Goal: Information Seeking & Learning: Learn about a topic

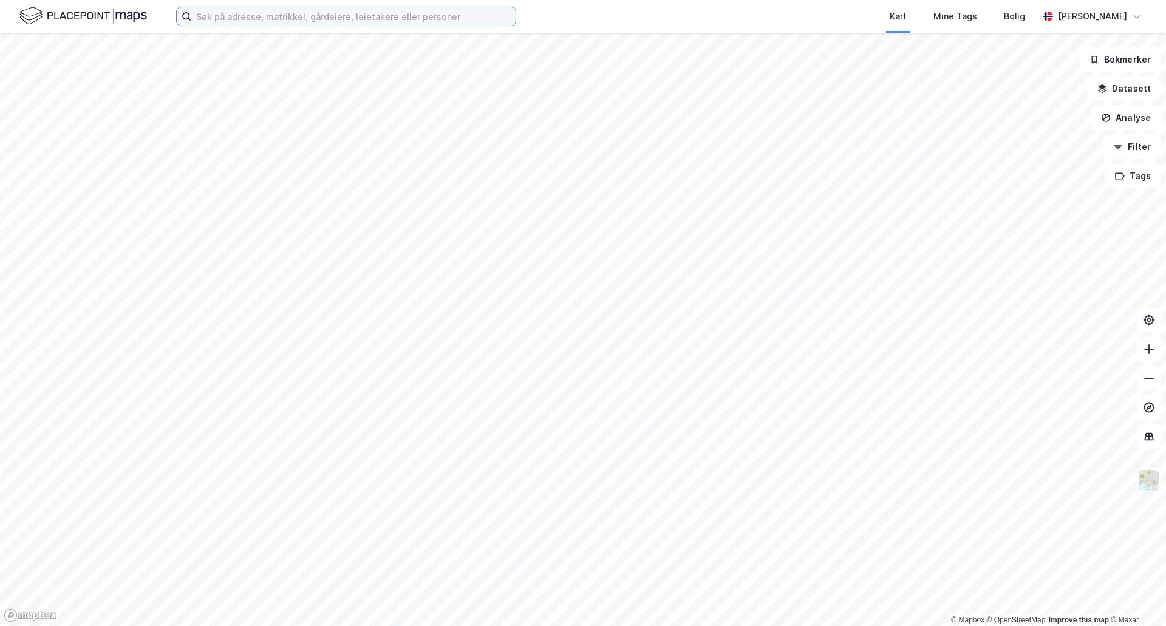
click at [312, 23] on input at bounding box center [353, 16] width 324 height 18
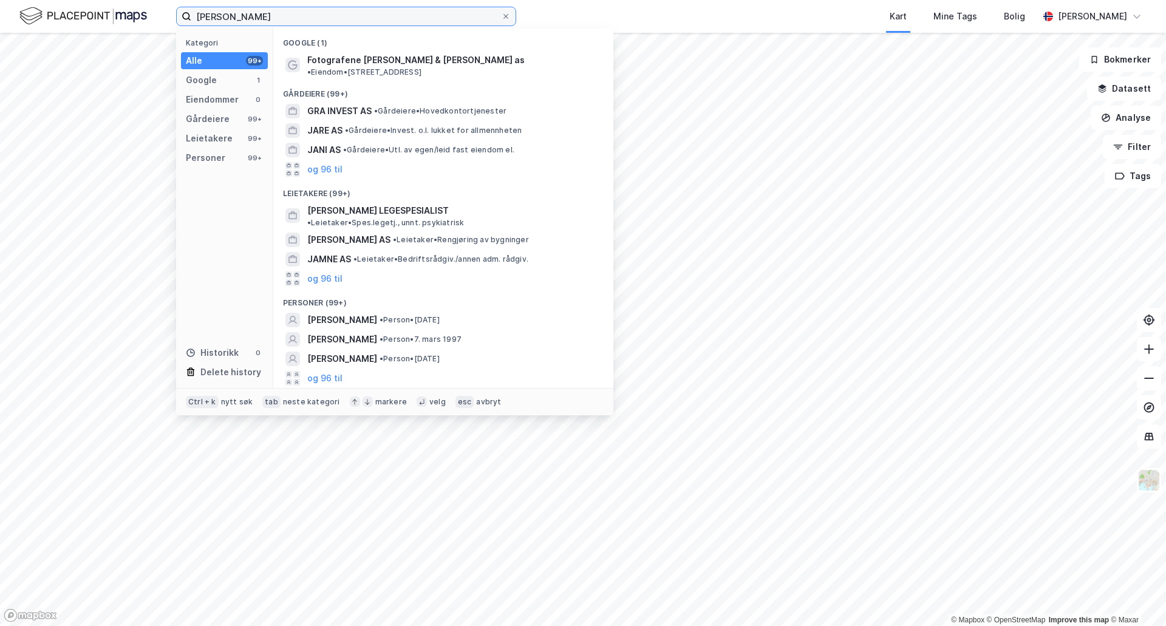
click at [312, 23] on input "[PERSON_NAME]" at bounding box center [346, 16] width 310 height 18
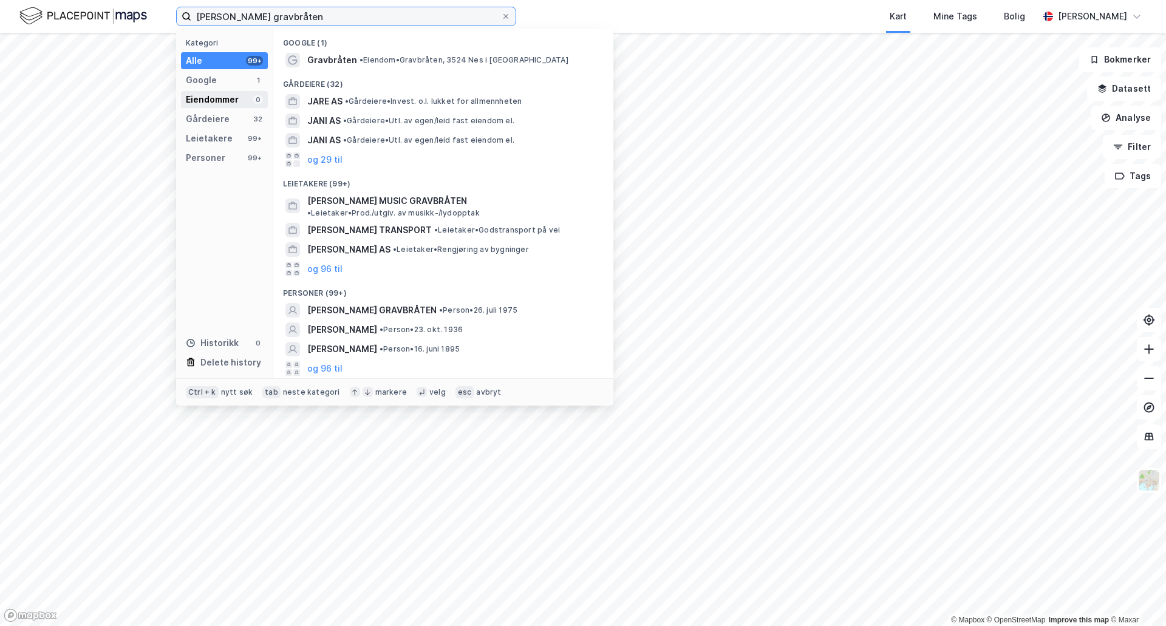
type input "[PERSON_NAME] gravbråten"
click at [202, 97] on div "Eiendommer" at bounding box center [212, 99] width 53 height 15
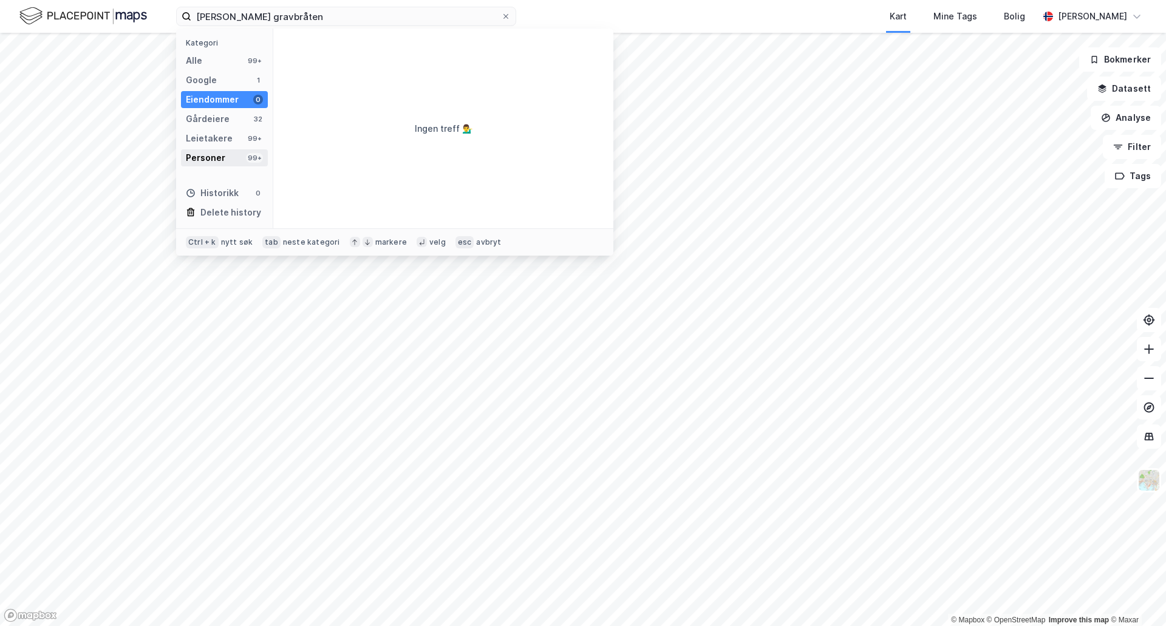
click at [199, 160] on div "Personer" at bounding box center [205, 158] width 39 height 15
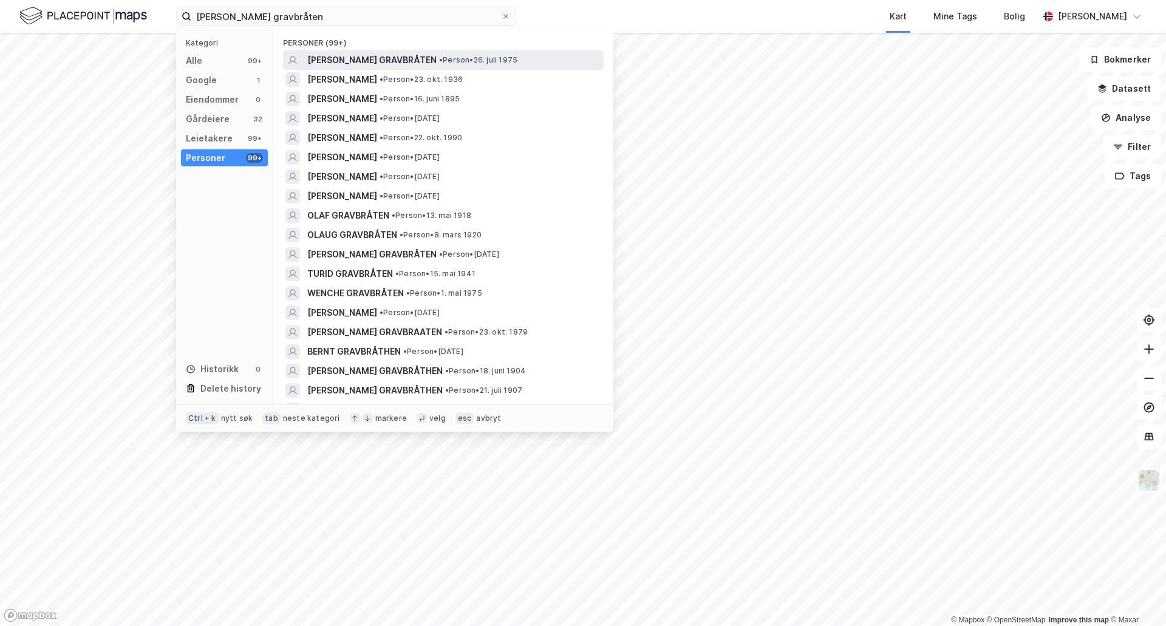
click at [338, 60] on span "[PERSON_NAME] GRAVBRÅTEN" at bounding box center [371, 60] width 129 height 15
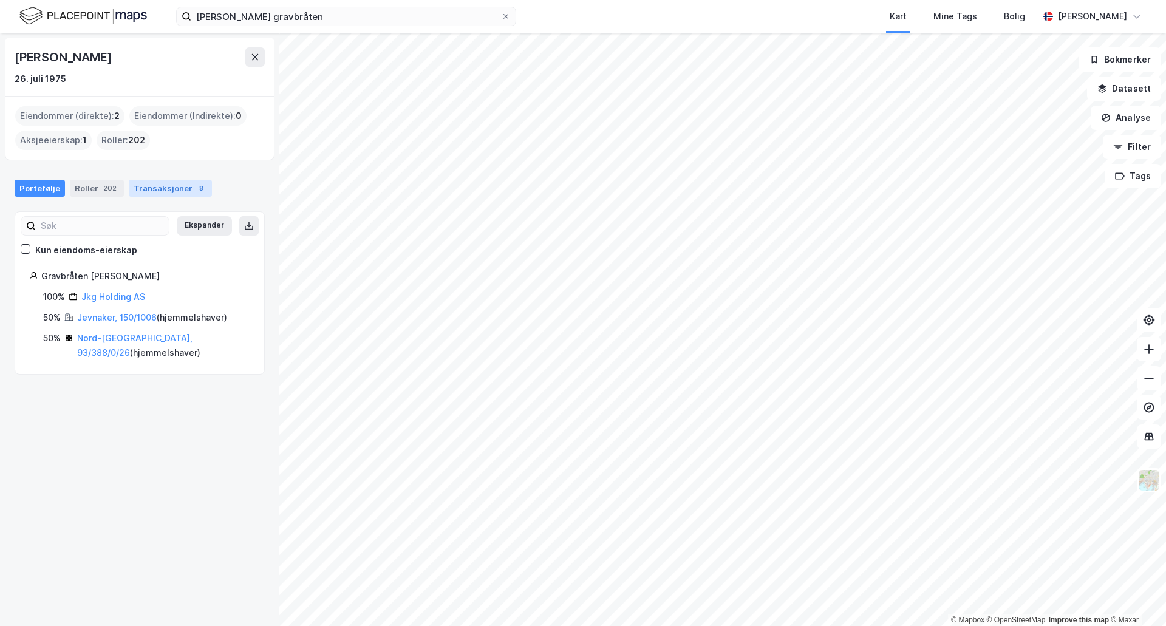
click at [149, 192] on div "Transaksjoner 8" at bounding box center [170, 188] width 83 height 17
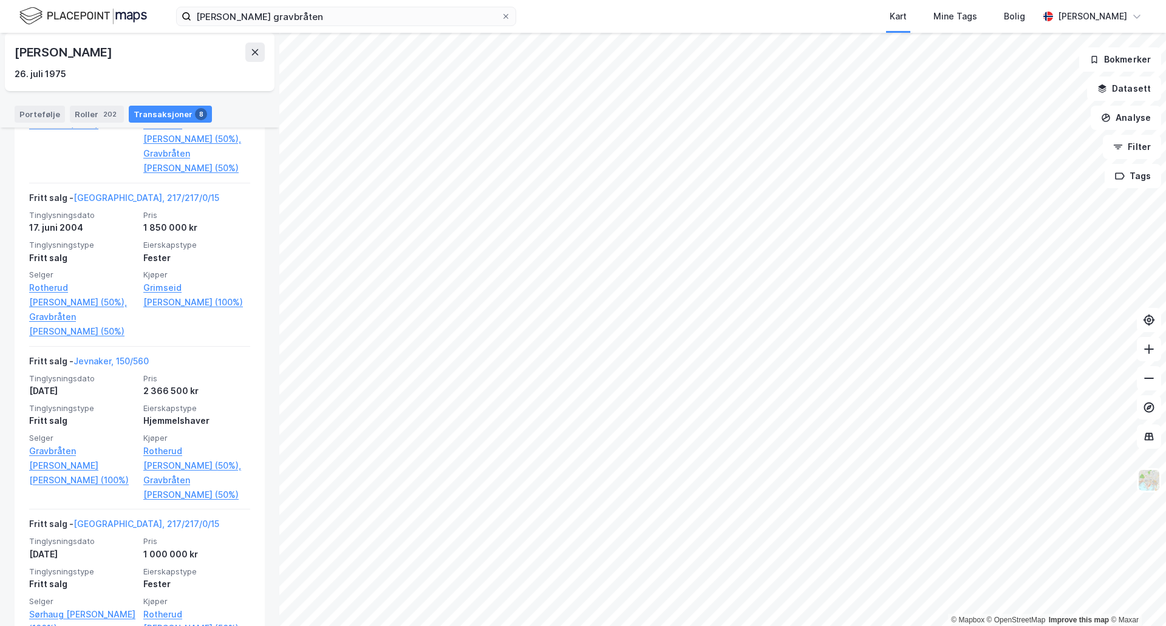
scroll to position [1070, 0]
